Goal: Task Accomplishment & Management: Use online tool/utility

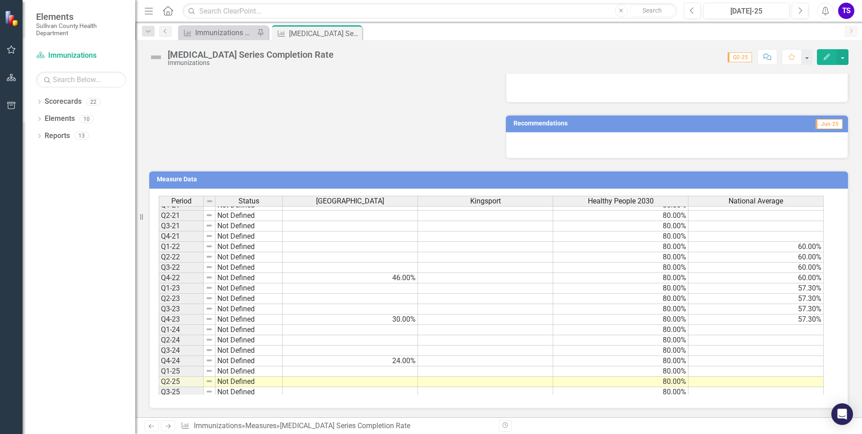
scroll to position [90, 0]
click at [374, 259] on td at bounding box center [350, 257] width 135 height 10
click at [351, 237] on td at bounding box center [350, 236] width 135 height 10
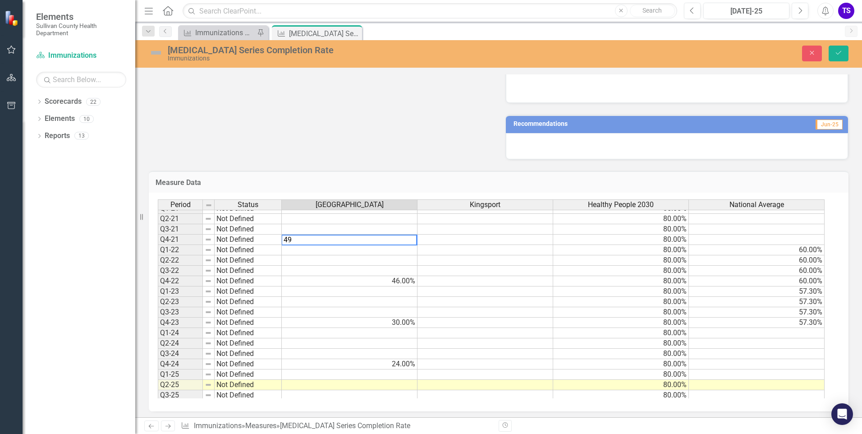
type textarea "49"
click at [348, 270] on td at bounding box center [350, 271] width 136 height 10
click at [841, 52] on icon "submit" at bounding box center [838, 53] width 5 height 4
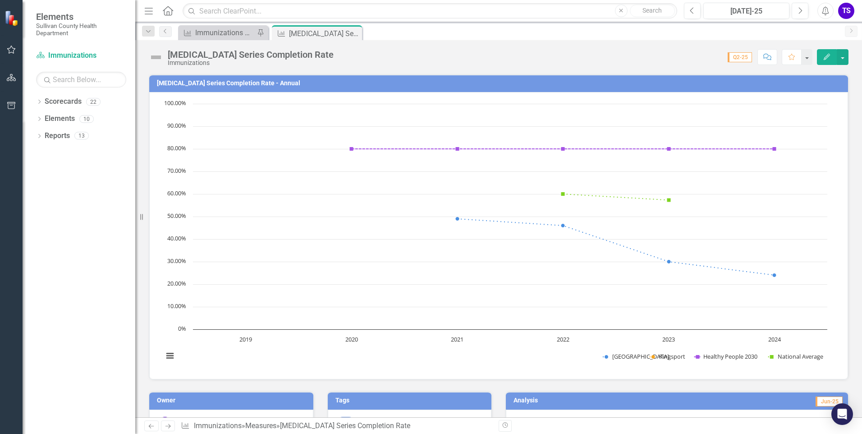
click at [826, 55] on icon "Edit" at bounding box center [827, 57] width 8 height 6
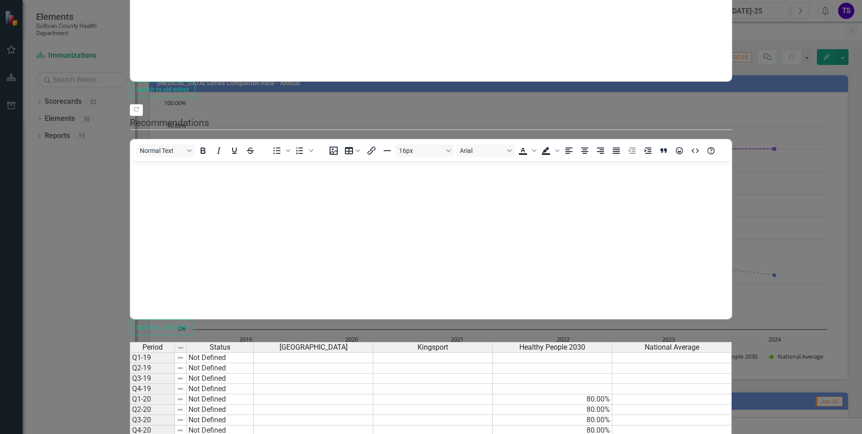
scroll to position [0, 0]
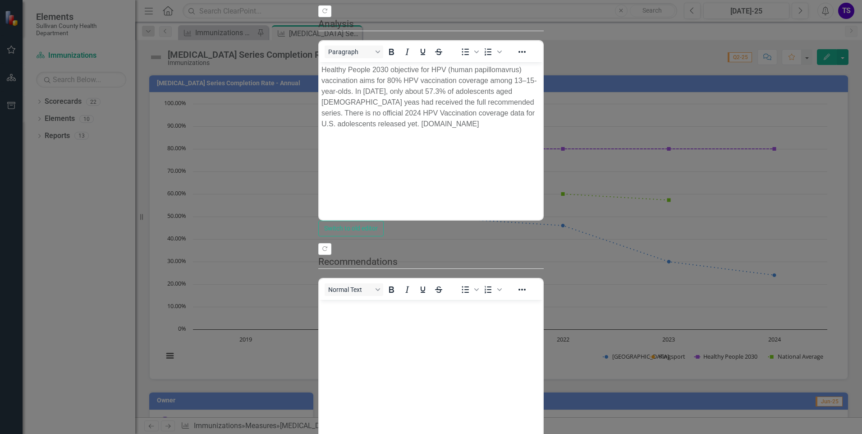
click at [424, 103] on body "Healthy People 2030 objective for HPV (human papillomavrus) vaccination aims fo…" at bounding box center [431, 129] width 224 height 135
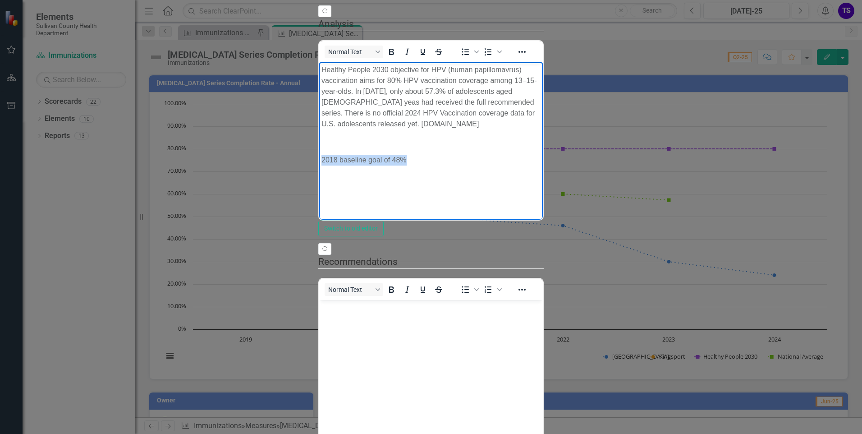
drag, startPoint x: 431, startPoint y: 125, endPoint x: 306, endPoint y: 131, distance: 125.1
click at [319, 131] on html "Healthy People 2030 objective for HPV (human papillomavrus) vaccination aims fo…" at bounding box center [431, 129] width 224 height 135
click at [322, 155] on p "48.0% of adolescents age [DEMOGRAPHIC_DATA] years had recieved the recommended …" at bounding box center [431, 171] width 219 height 32
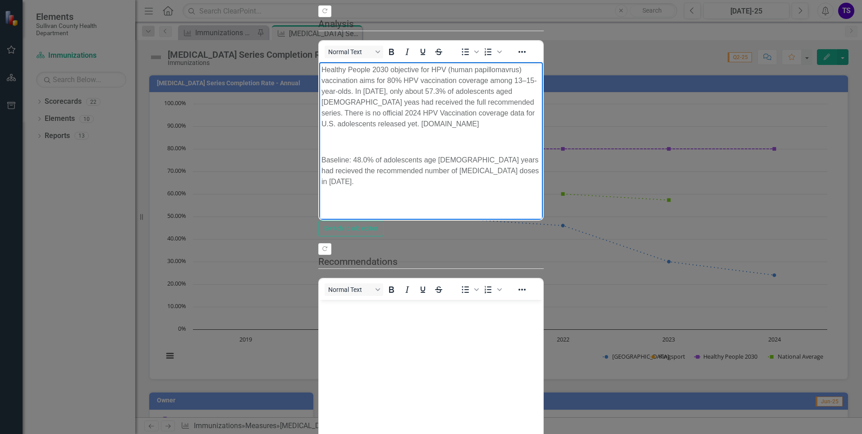
click at [543, 136] on body "Healthy People 2030 objective for HPV (human papillomavrus) vaccination aims fo…" at bounding box center [431, 138] width 224 height 152
click at [541, 155] on p "Baseline: 48.0% of adolescents age [DEMOGRAPHIC_DATA] years had recieved the re…" at bounding box center [431, 171] width 219 height 32
click at [543, 152] on body "Healthy People 2030 objective for HPV (human papillomavrus) vaccination aims fo…" at bounding box center [431, 138] width 224 height 152
